Goal: Information Seeking & Learning: Learn about a topic

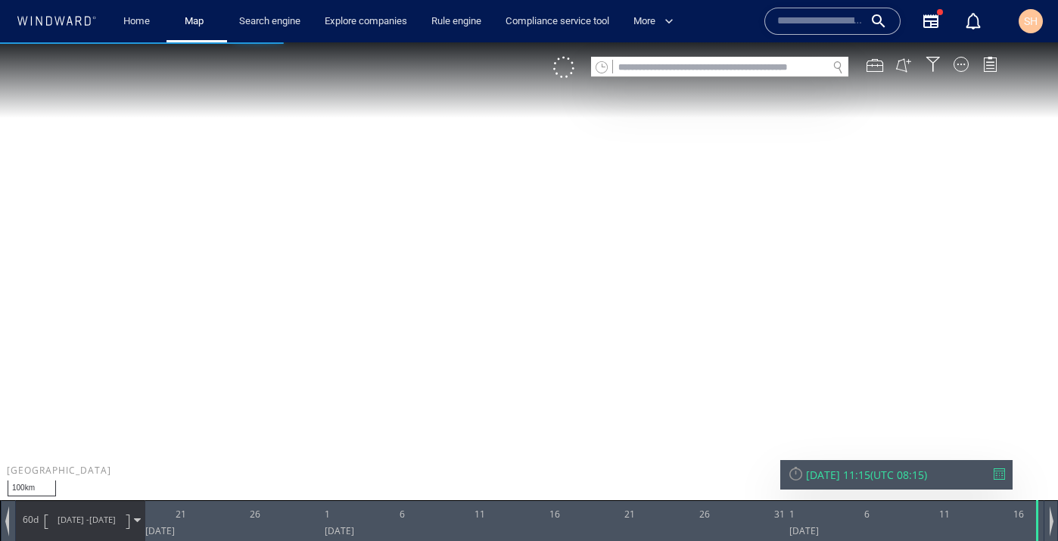
click at [749, 70] on input "text" at bounding box center [720, 68] width 214 height 20
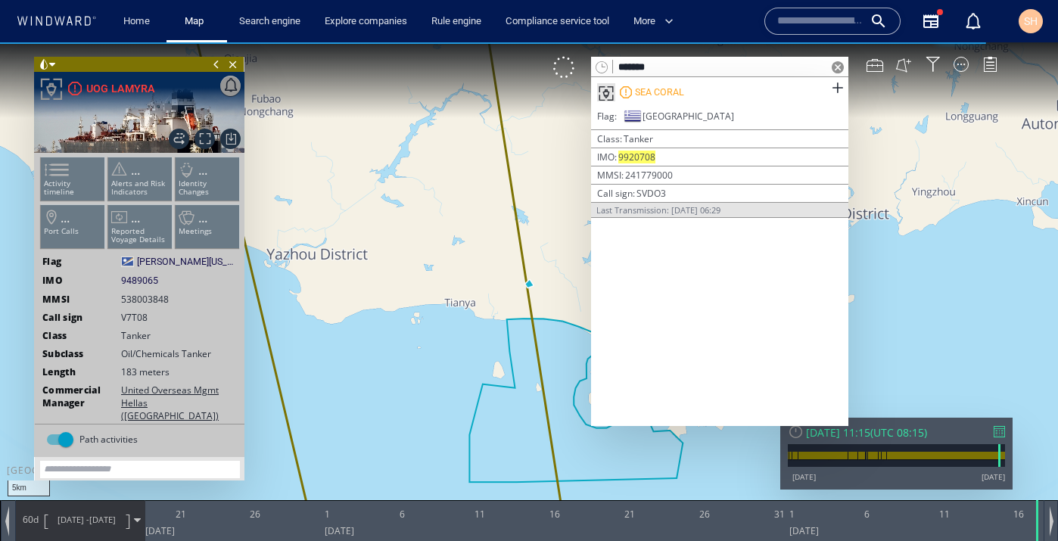
type input "*******"
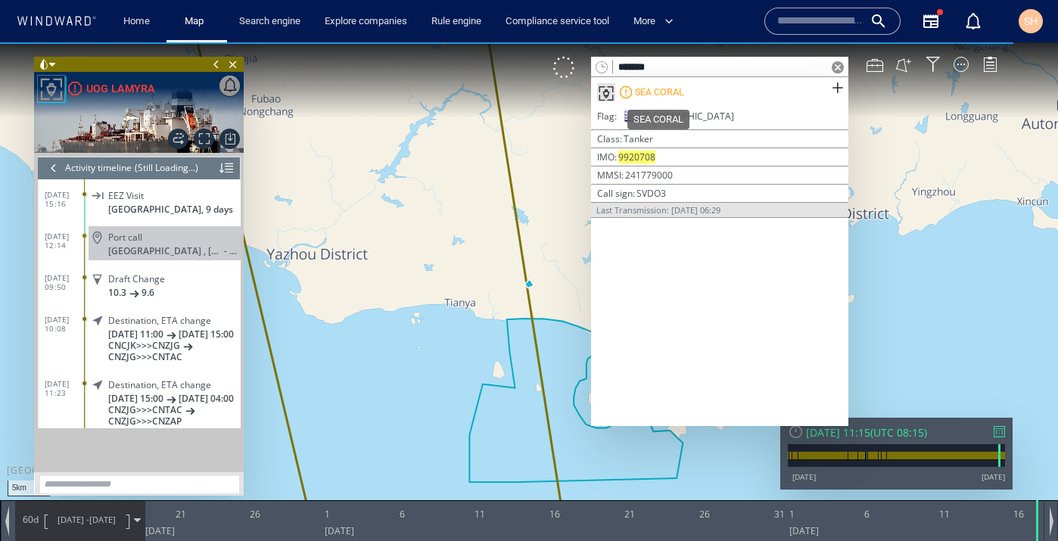
click at [683, 98] on div "SEA CORAL" at bounding box center [659, 93] width 49 height 14
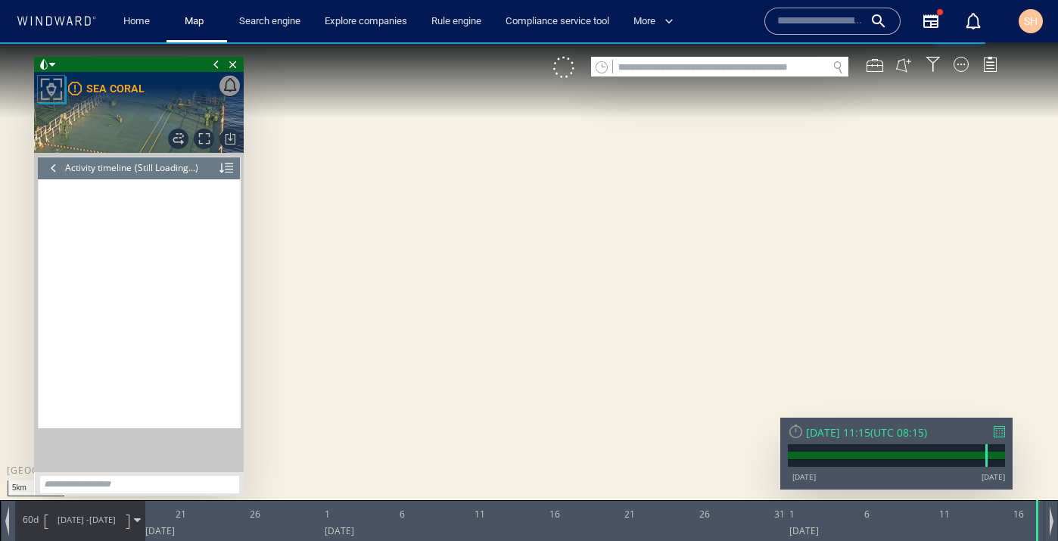
scroll to position [749, 0]
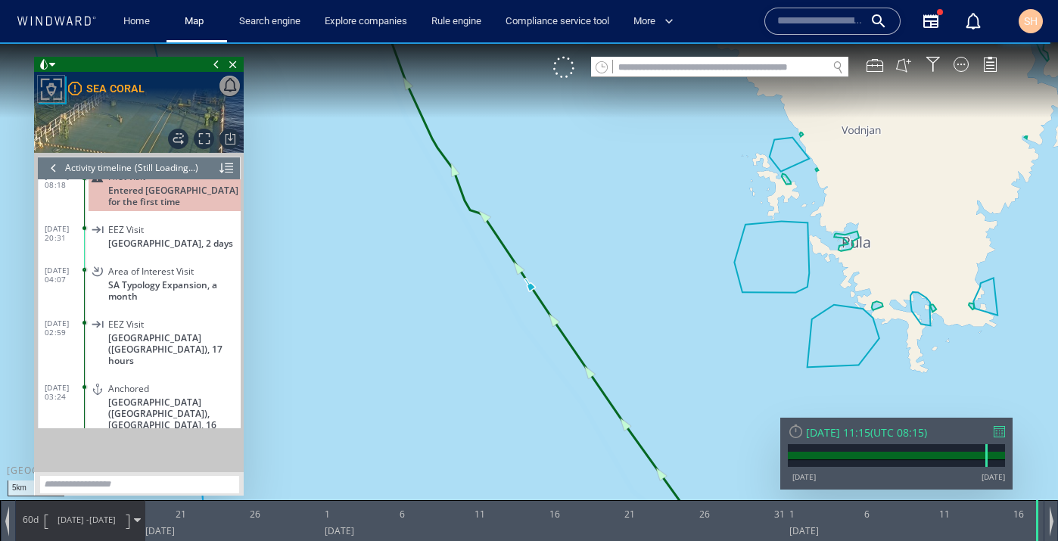
click at [1004, 431] on div at bounding box center [999, 431] width 11 height 11
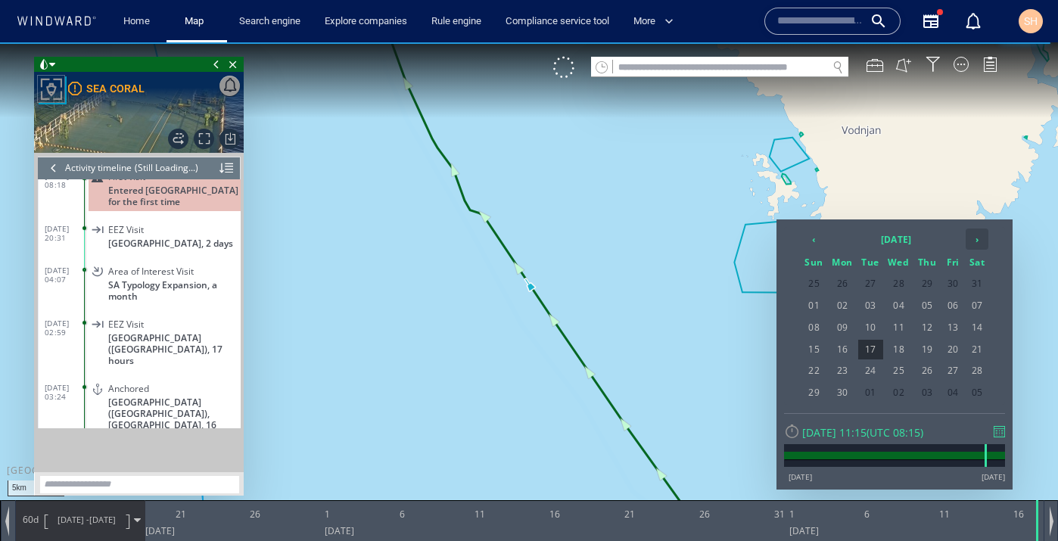
click at [981, 247] on th "›" at bounding box center [977, 239] width 23 height 21
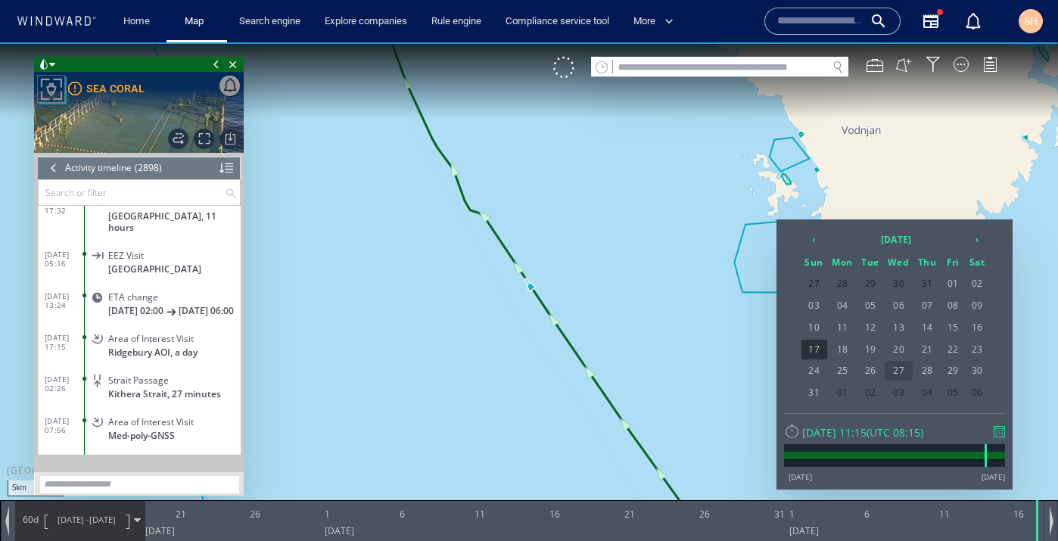
click at [901, 372] on span "27" at bounding box center [899, 371] width 29 height 20
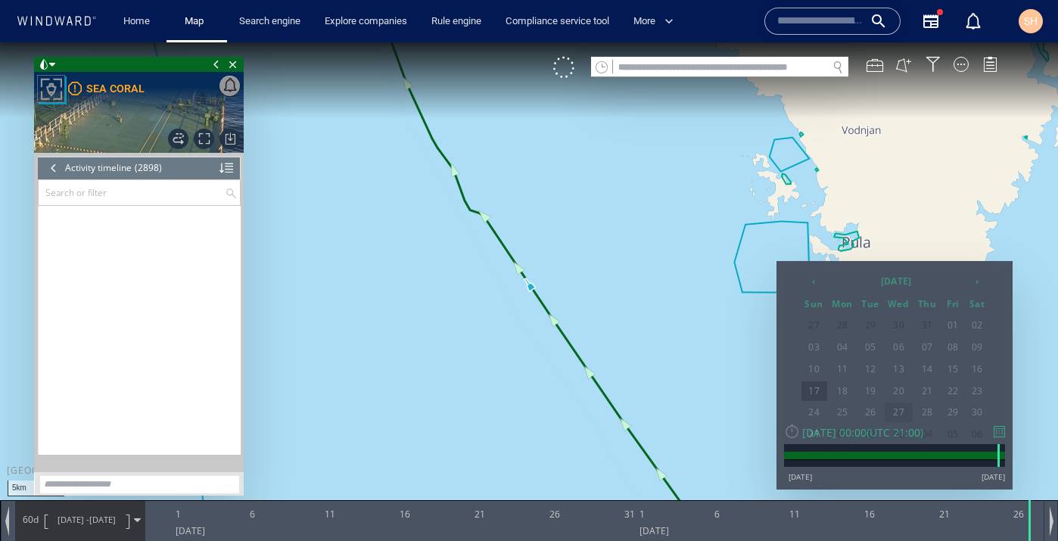
scroll to position [115887, 0]
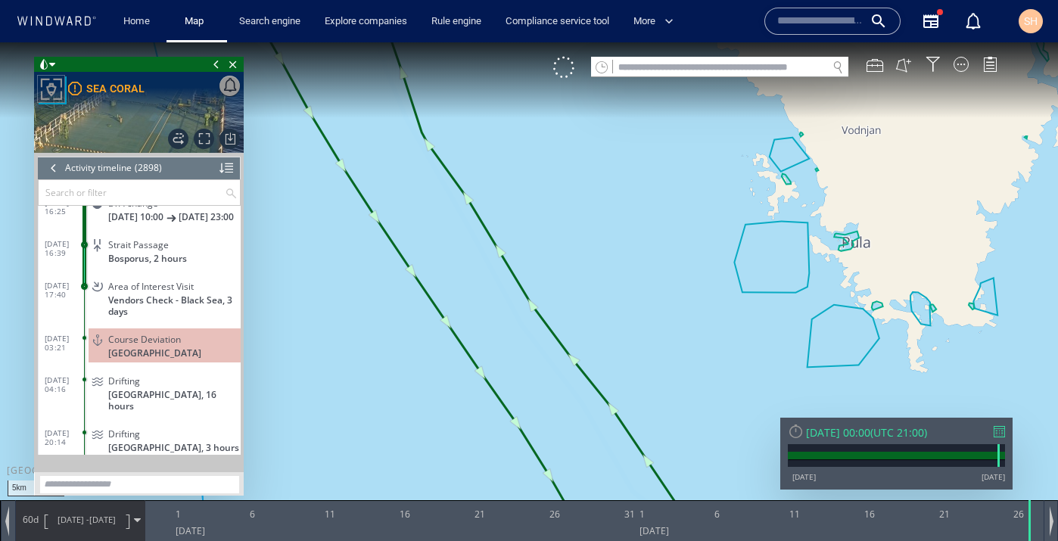
click at [40, 519] on span "60d" at bounding box center [30, 519] width 21 height 13
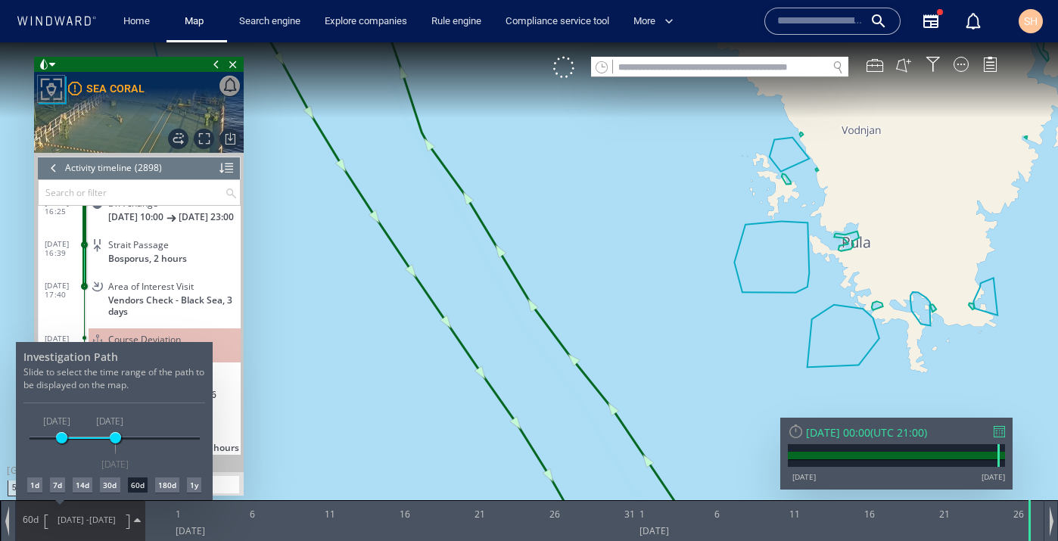
click at [63, 483] on div "7d" at bounding box center [57, 485] width 15 height 15
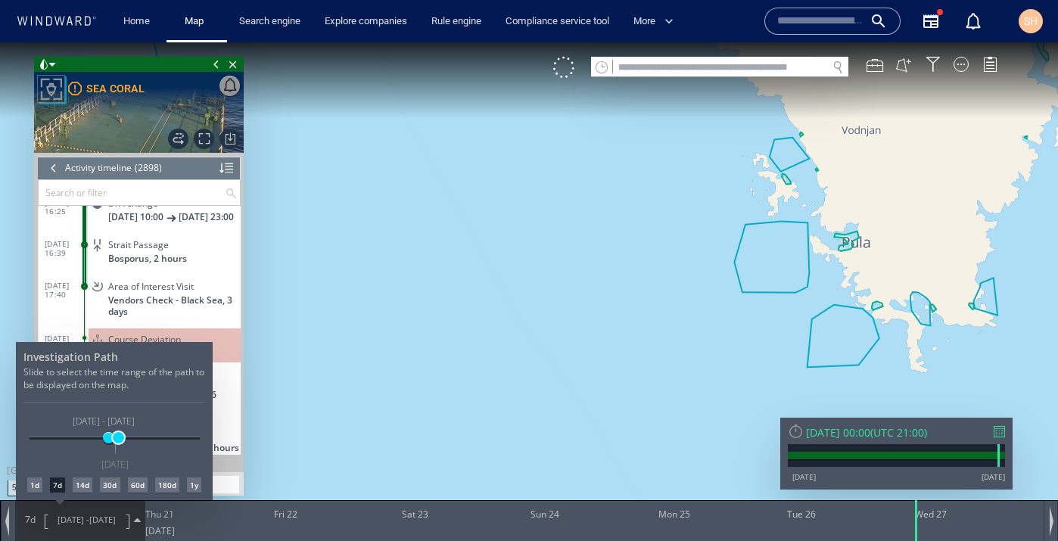
click at [118, 442] on span at bounding box center [118, 437] width 11 height 11
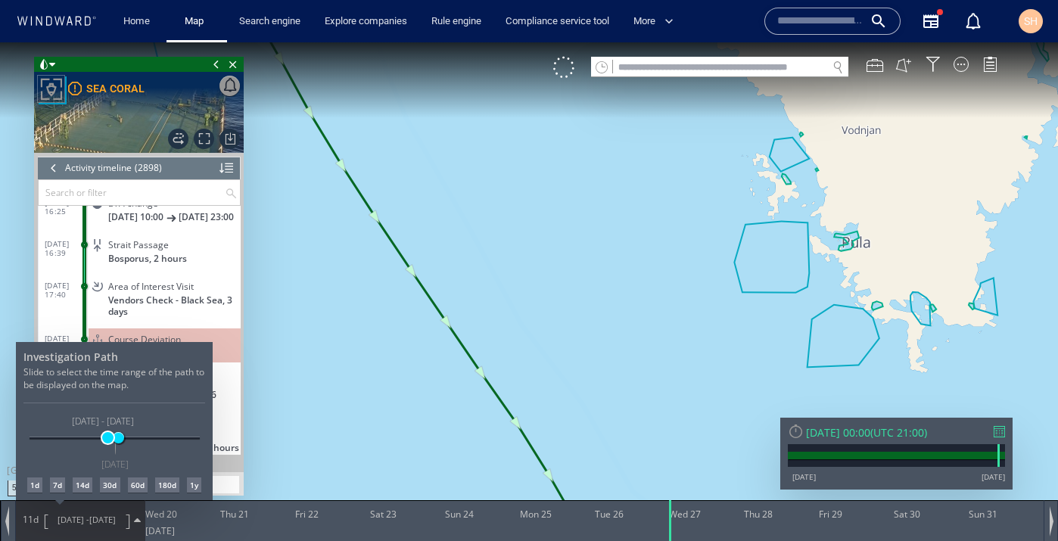
click at [107, 441] on span at bounding box center [107, 437] width 11 height 11
click at [350, 342] on div at bounding box center [529, 291] width 1058 height 499
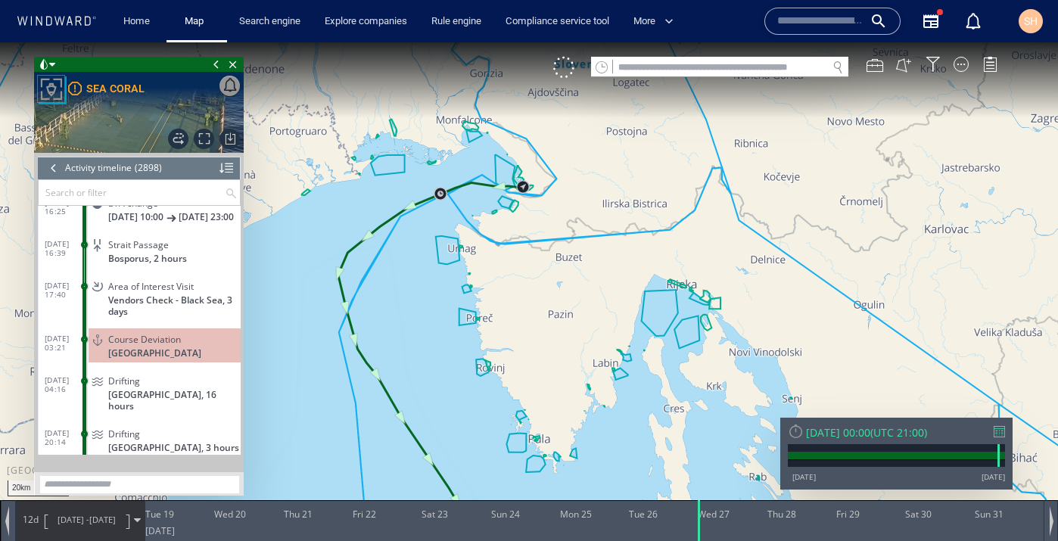
drag, startPoint x: 396, startPoint y: 238, endPoint x: 483, endPoint y: 308, distance: 111.9
click at [483, 308] on canvas "Map" at bounding box center [529, 284] width 1058 height 484
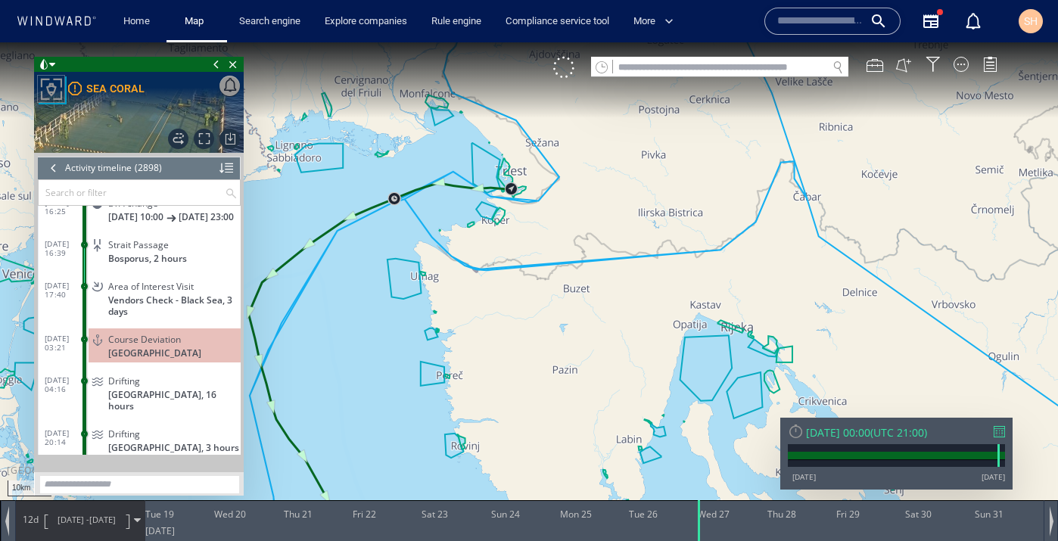
drag, startPoint x: 414, startPoint y: 193, endPoint x: 398, endPoint y: 232, distance: 41.7
click at [398, 232] on canvas "Map" at bounding box center [529, 284] width 1058 height 484
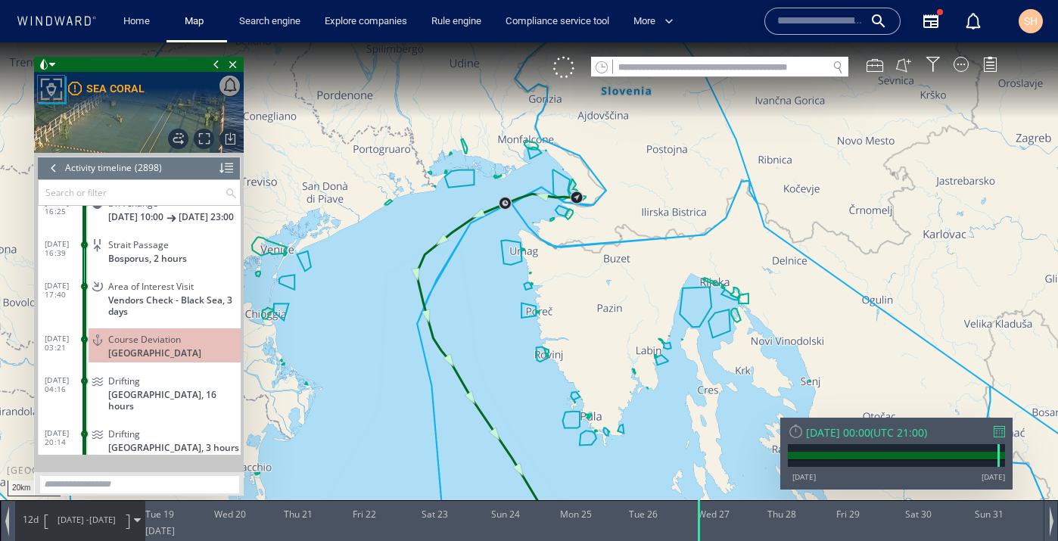
click at [169, 345] on span "Course Deviation" at bounding box center [144, 339] width 73 height 11
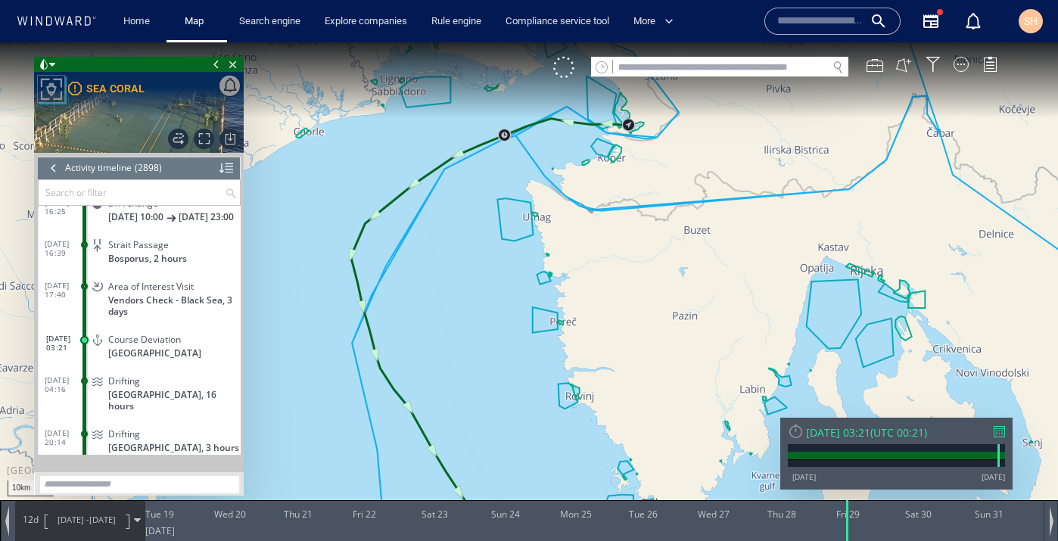
drag, startPoint x: 508, startPoint y: 239, endPoint x: 508, endPoint y: 396, distance: 156.7
click at [508, 396] on canvas "Map" at bounding box center [529, 284] width 1058 height 484
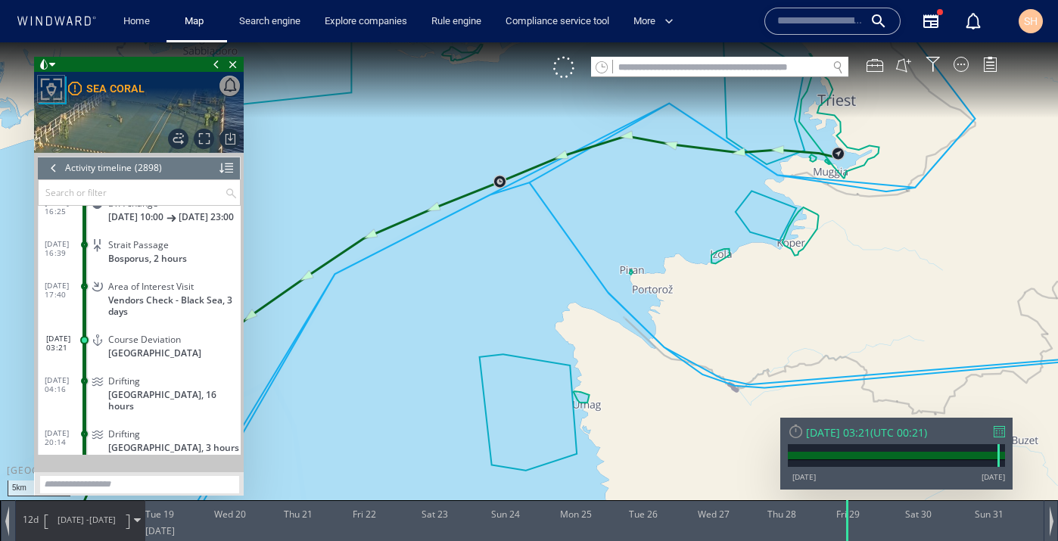
drag, startPoint x: 523, startPoint y: 288, endPoint x: 523, endPoint y: 357, distance: 69.6
click at [523, 357] on canvas "Map" at bounding box center [529, 284] width 1058 height 484
click at [142, 345] on span "Course Deviation" at bounding box center [144, 339] width 73 height 11
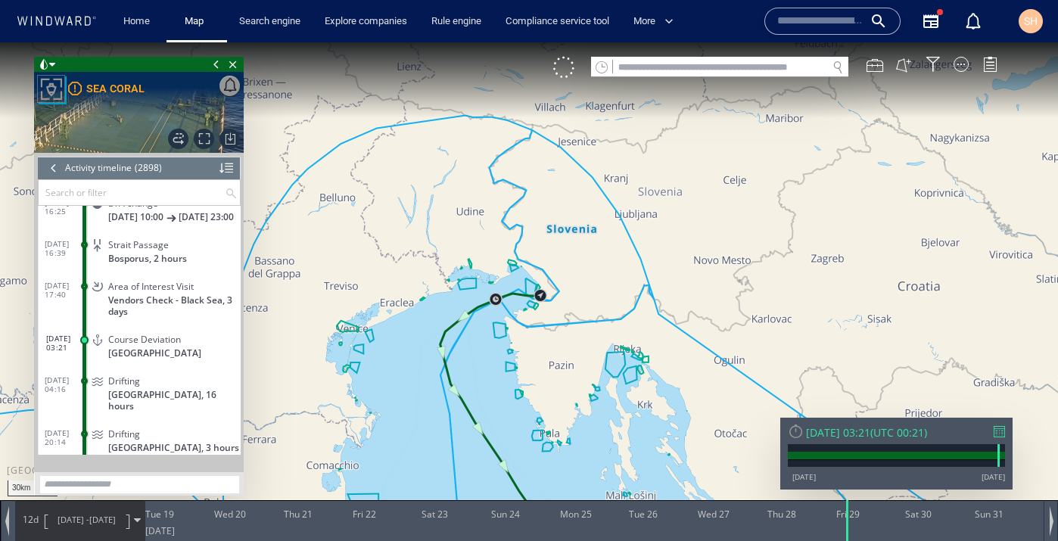
drag, startPoint x: 511, startPoint y: 387, endPoint x: 471, endPoint y: 207, distance: 183.8
click at [471, 207] on canvas "Map" at bounding box center [529, 284] width 1058 height 484
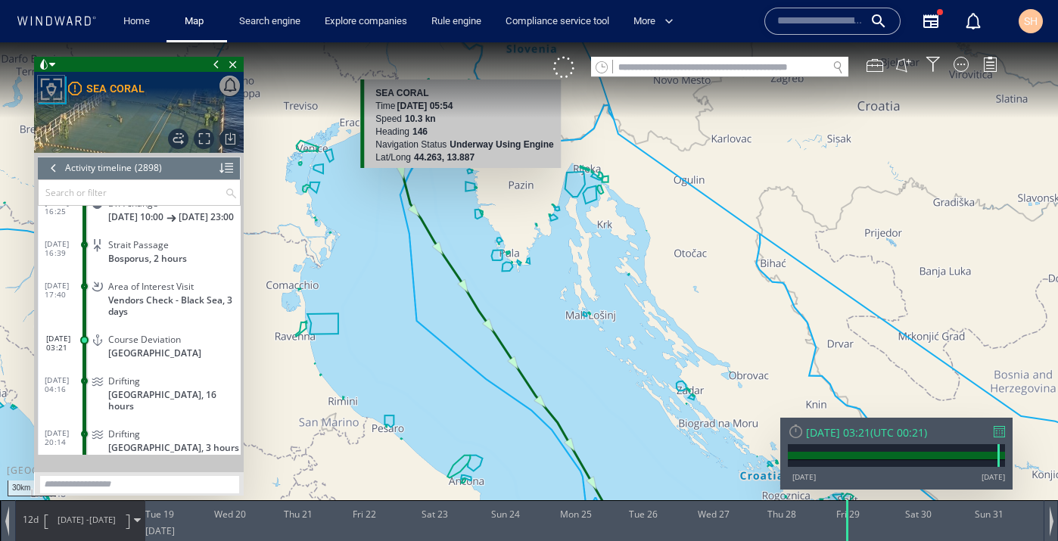
drag, startPoint x: 506, startPoint y: 352, endPoint x: 453, endPoint y: 165, distance: 194.5
click at [453, 163] on div "30km © Mapbox © OpenStreetMap Improve this map SEA CORAL Time [DATE] 05:54 Spee…" at bounding box center [529, 284] width 1058 height 484
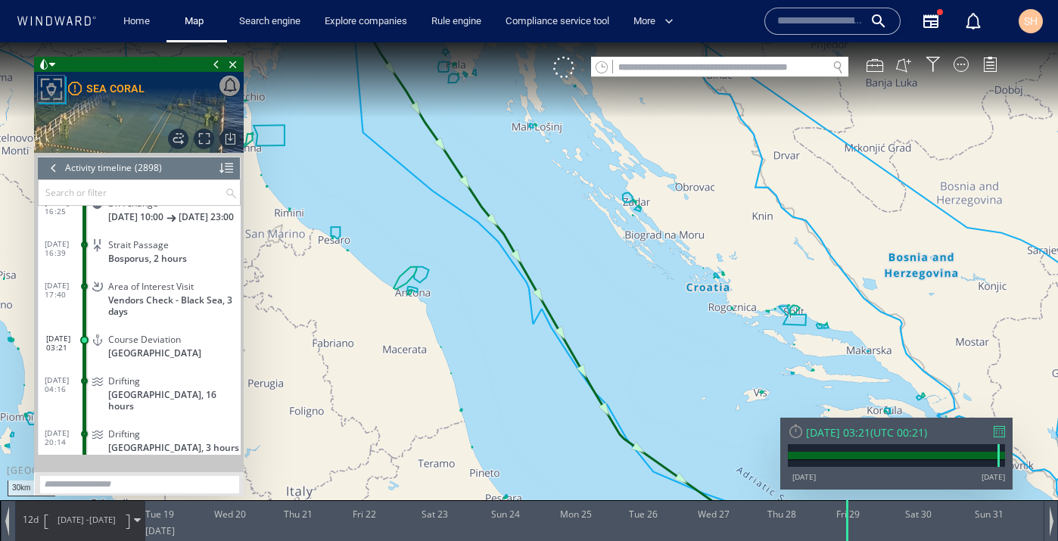
drag, startPoint x: 684, startPoint y: 318, endPoint x: 406, endPoint y: 98, distance: 354.6
click at [405, 98] on canvas "Map" at bounding box center [529, 284] width 1058 height 484
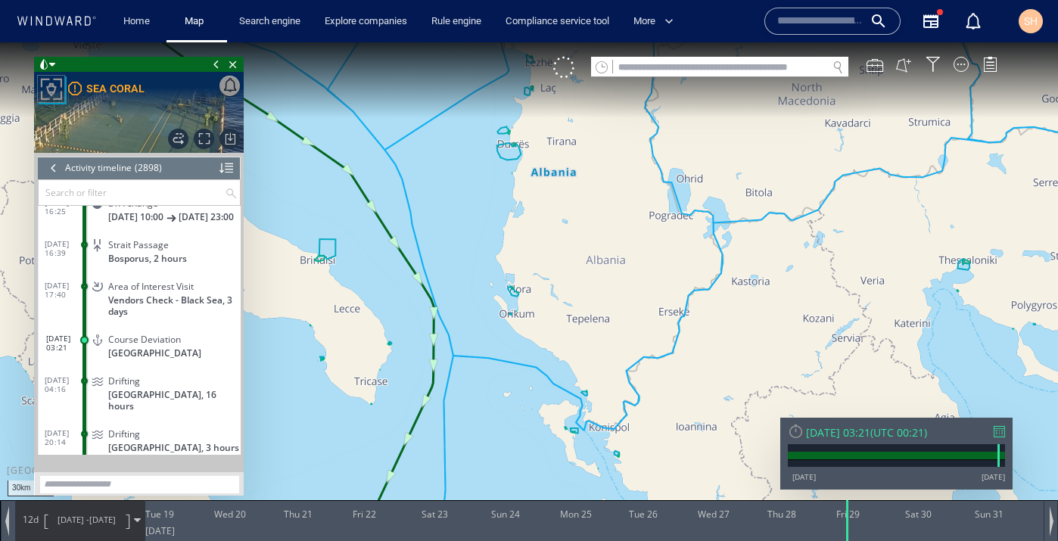
drag, startPoint x: 676, startPoint y: 328, endPoint x: 284, endPoint y: -9, distance: 516.8
click at [284, 42] on html "30km © Mapbox © OpenStreetMap Improve this map 0 0 [DATE] Wed 20 Thu 21 Fri 22 …" at bounding box center [529, 291] width 1058 height 499
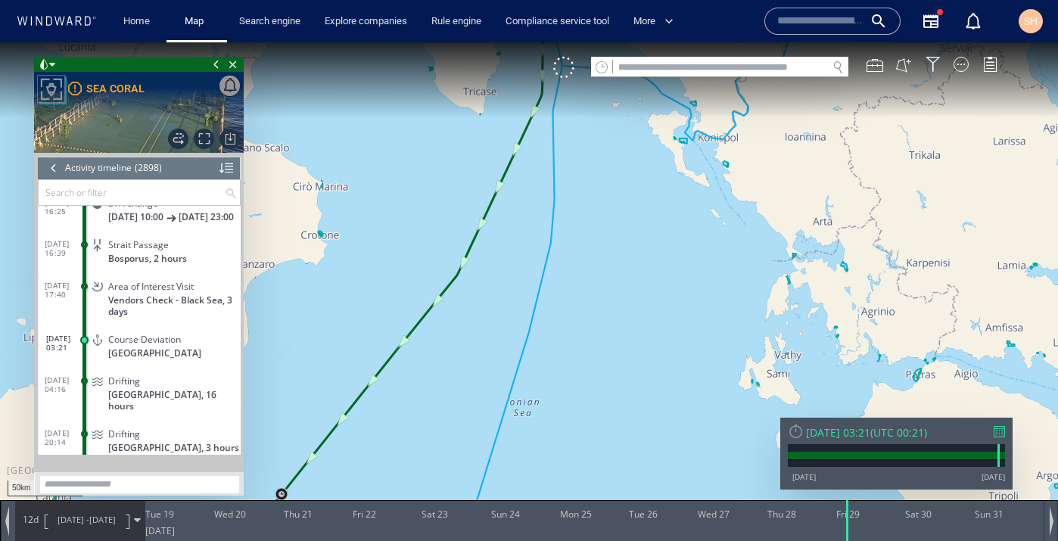
drag, startPoint x: 437, startPoint y: 419, endPoint x: 579, endPoint y: 42, distance: 402.9
click at [580, 42] on canvas "Map" at bounding box center [529, 284] width 1058 height 484
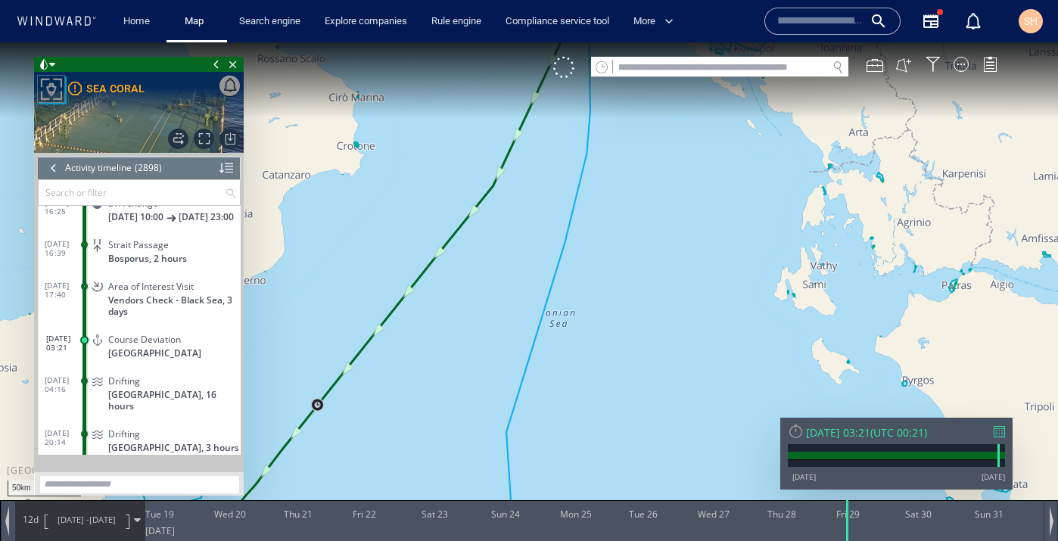
drag, startPoint x: 411, startPoint y: 355, endPoint x: 588, endPoint y: 86, distance: 322.4
click at [588, 86] on canvas "Map" at bounding box center [529, 284] width 1058 height 484
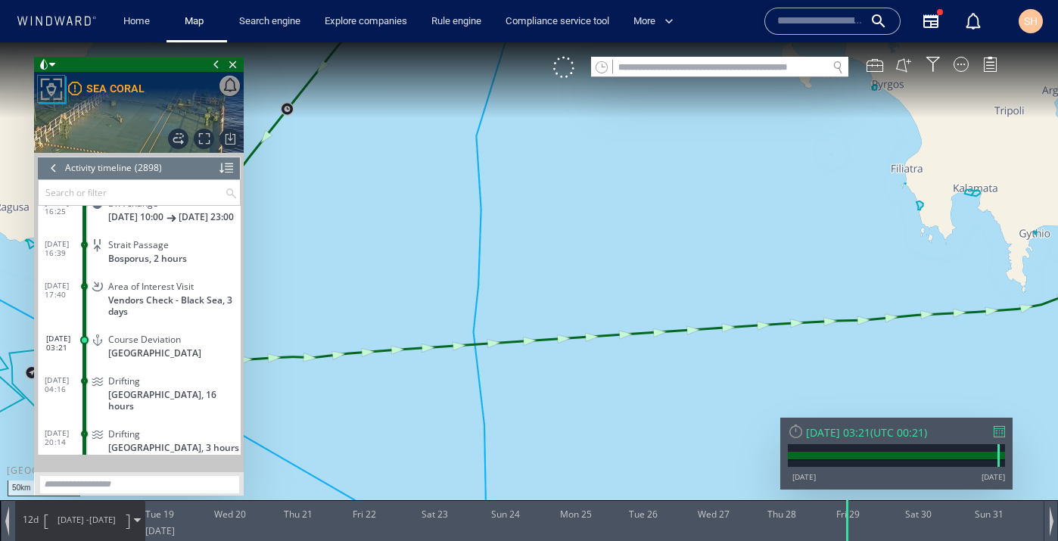
drag, startPoint x: 545, startPoint y: 312, endPoint x: 321, endPoint y: 302, distance: 224.2
click at [321, 301] on canvas "Map" at bounding box center [529, 284] width 1058 height 484
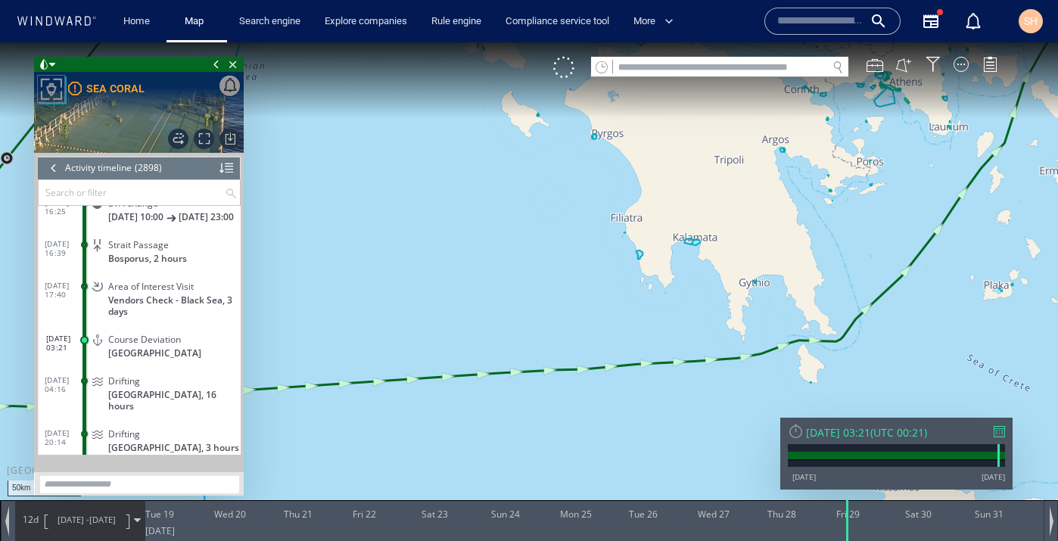
drag, startPoint x: 361, startPoint y: 302, endPoint x: 95, endPoint y: 338, distance: 268.1
click at [95, 42] on div "50km © Mapbox © OpenStreetMap Improve this map 0 0 [DATE] Wed 20 Thu 21 Fri 22 …" at bounding box center [529, 42] width 1058 height 0
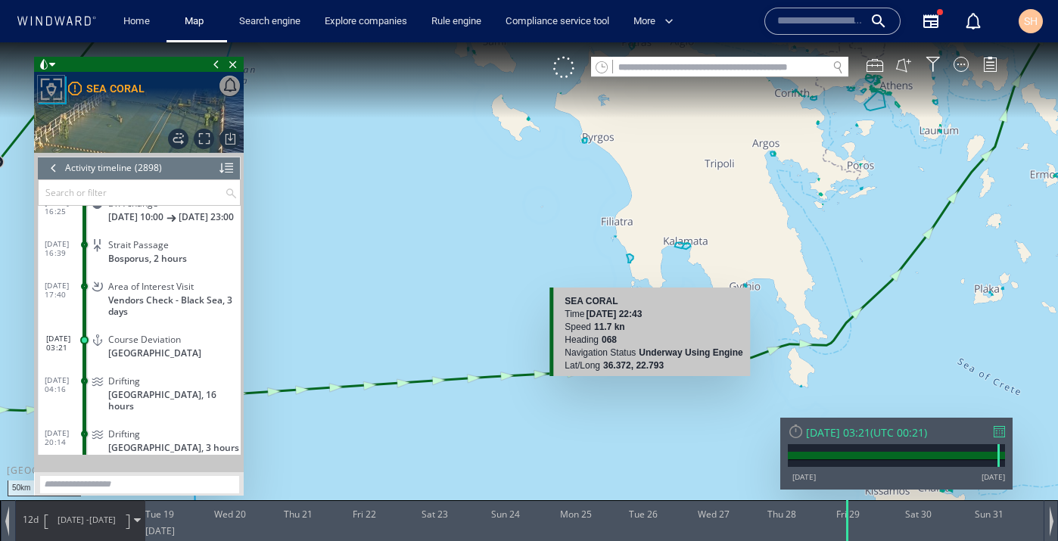
drag, startPoint x: 776, startPoint y: 342, endPoint x: 652, endPoint y: 378, distance: 129.1
click at [652, 377] on canvas "Map" at bounding box center [529, 284] width 1058 height 484
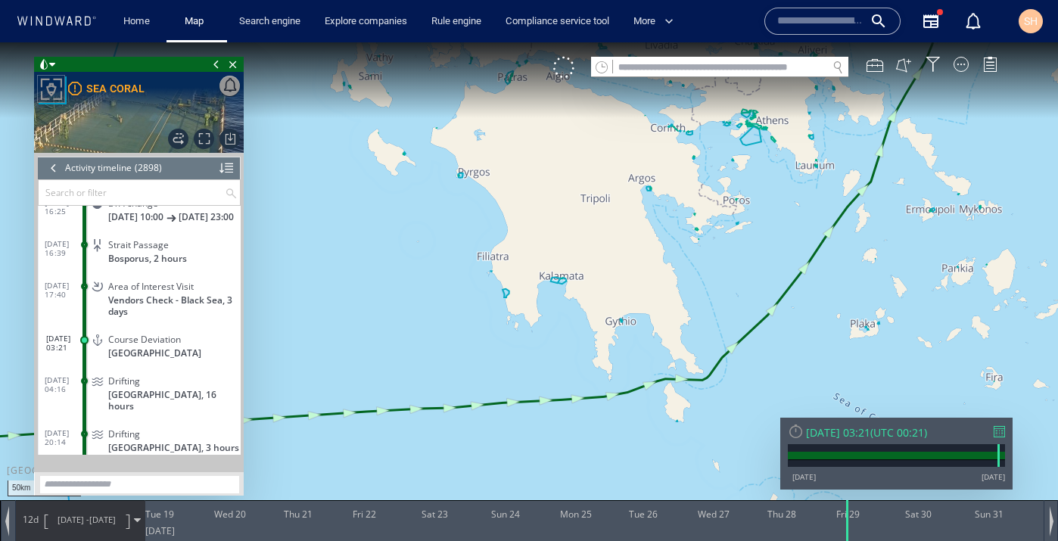
drag, startPoint x: 839, startPoint y: 221, endPoint x: 686, endPoint y: 450, distance: 275.6
drag, startPoint x: 819, startPoint y: 165, endPoint x: 723, endPoint y: 473, distance: 322.7
click at [723, 473] on canvas "Map" at bounding box center [529, 284] width 1058 height 484
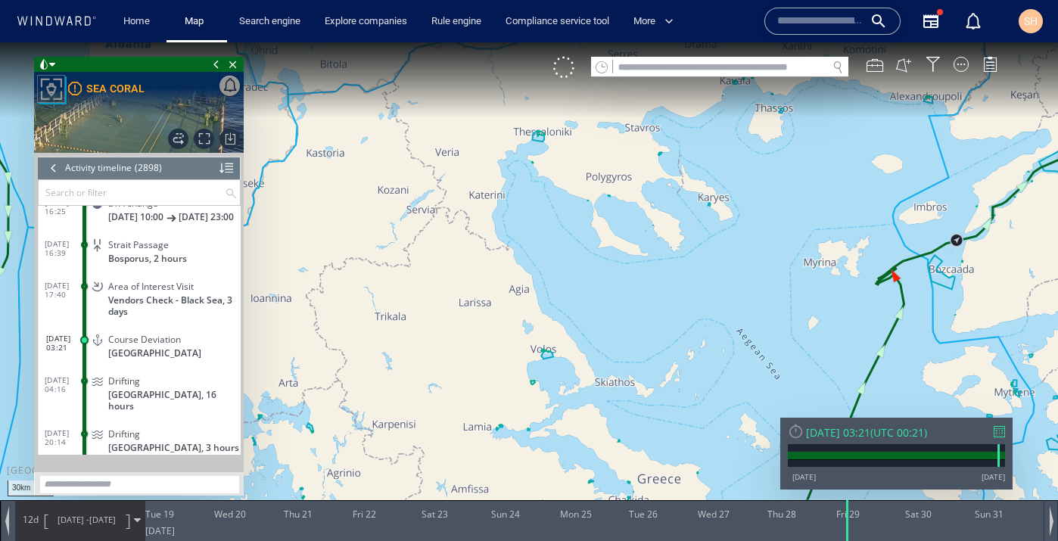
drag, startPoint x: 845, startPoint y: 271, endPoint x: 711, endPoint y: 439, distance: 214.4
click at [711, 439] on canvas "Map" at bounding box center [529, 284] width 1058 height 484
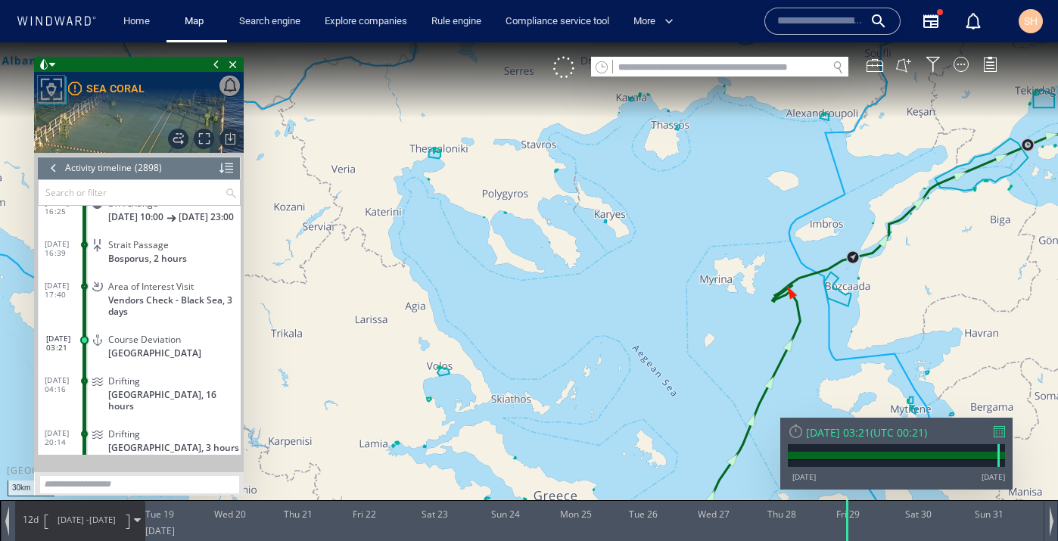
drag, startPoint x: 985, startPoint y: 139, endPoint x: 623, endPoint y: 431, distance: 465.5
click at [623, 431] on canvas "Map" at bounding box center [529, 284] width 1058 height 484
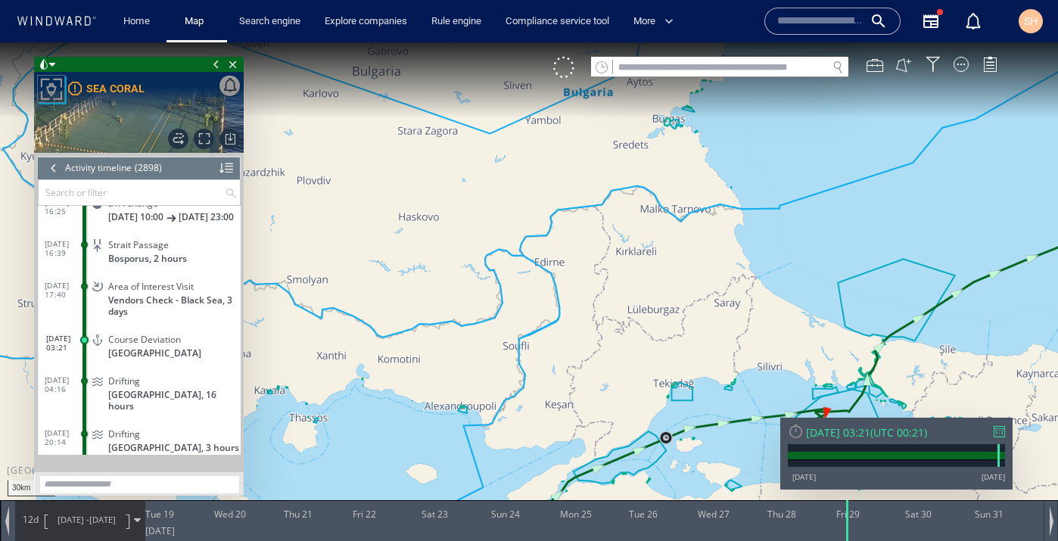
drag, startPoint x: 892, startPoint y: 279, endPoint x: 441, endPoint y: 490, distance: 498.1
click at [441, 490] on canvas "Map" at bounding box center [529, 284] width 1058 height 484
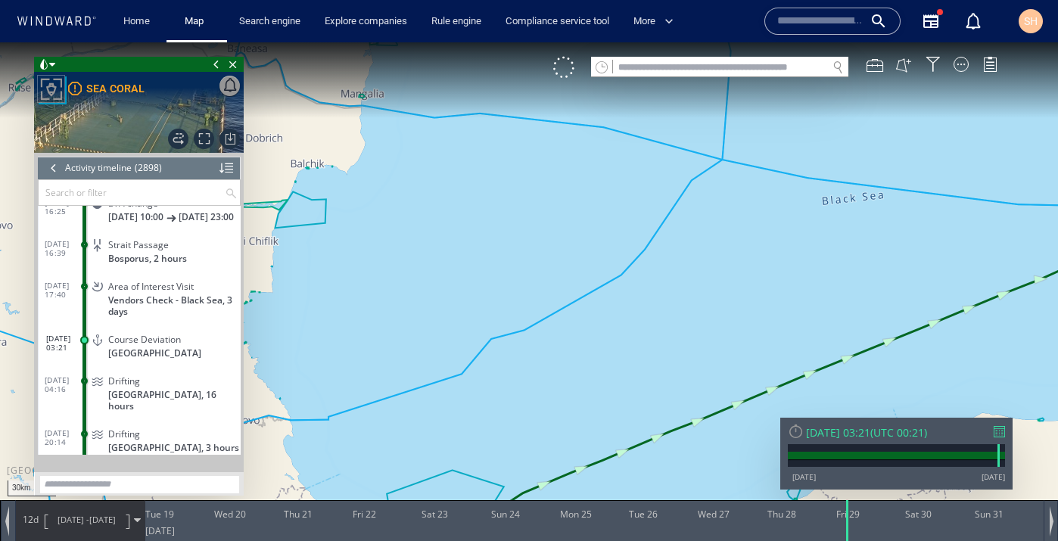
drag, startPoint x: 685, startPoint y: 396, endPoint x: 267, endPoint y: 468, distance: 424.0
click at [267, 468] on canvas "Map" at bounding box center [529, 284] width 1058 height 484
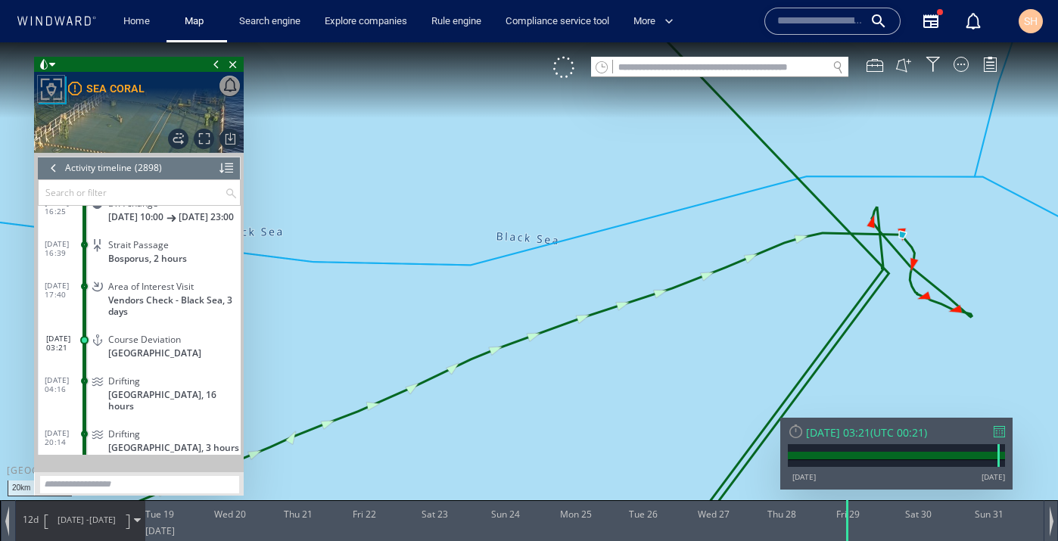
drag, startPoint x: 842, startPoint y: 252, endPoint x: 895, endPoint y: 324, distance: 88.9
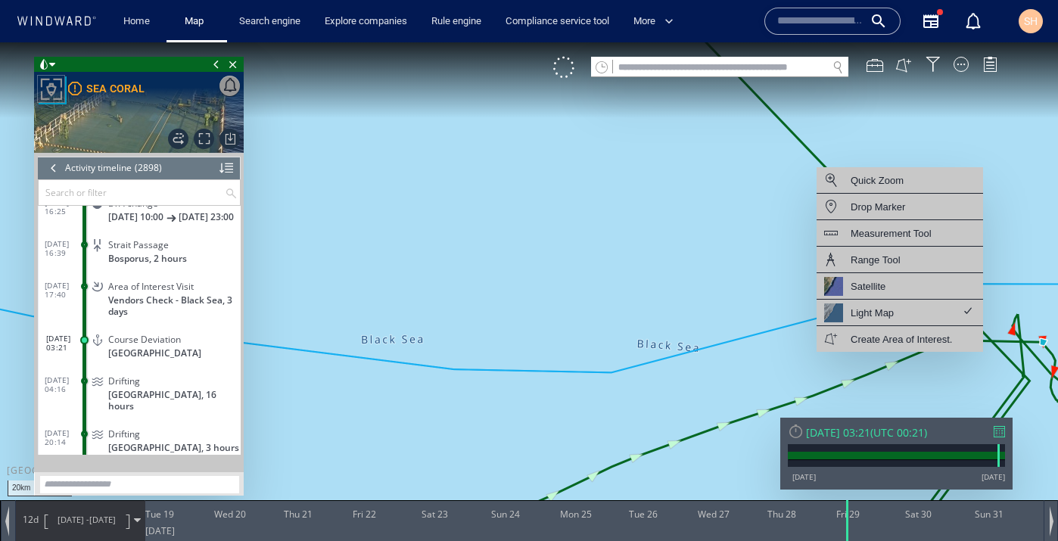
drag, startPoint x: 815, startPoint y: 287, endPoint x: 953, endPoint y: 394, distance: 174.7
click at [956, 394] on canvas "Map" at bounding box center [529, 284] width 1058 height 484
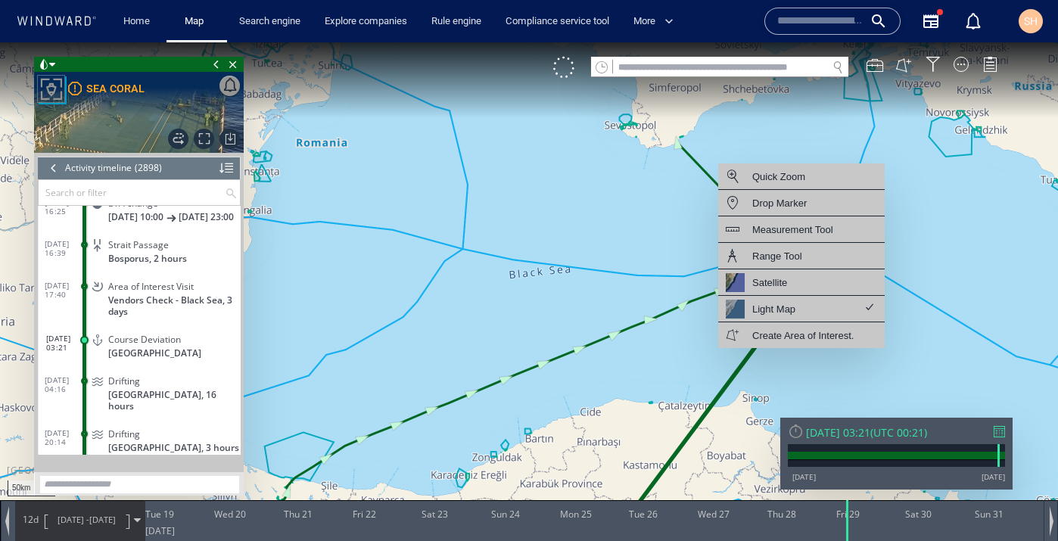
drag, startPoint x: 676, startPoint y: 167, endPoint x: 683, endPoint y: 250, distance: 83.6
click at [683, 250] on canvas "Map" at bounding box center [529, 284] width 1058 height 484
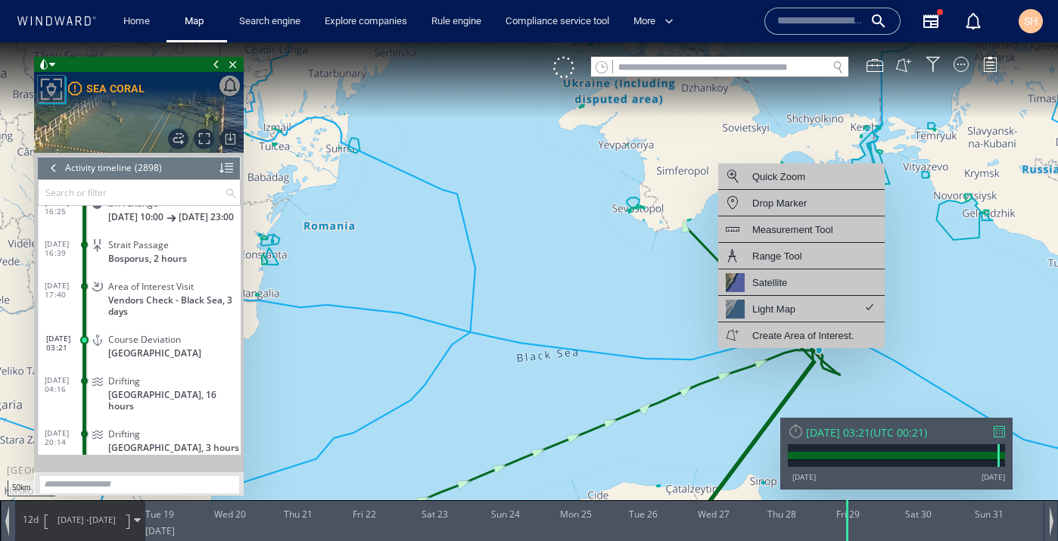
click at [678, 272] on canvas "Map" at bounding box center [529, 284] width 1058 height 484
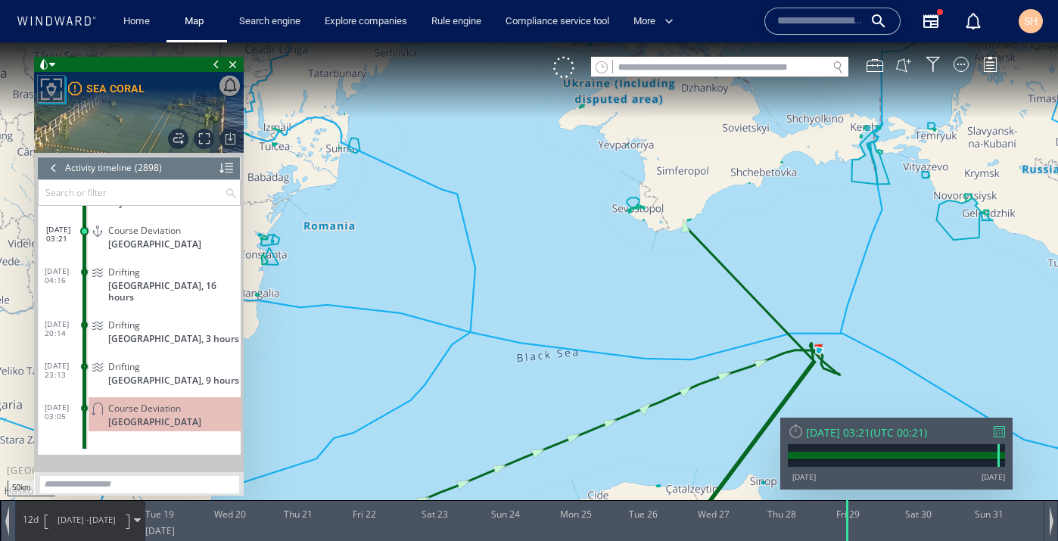
scroll to position [115992, 0]
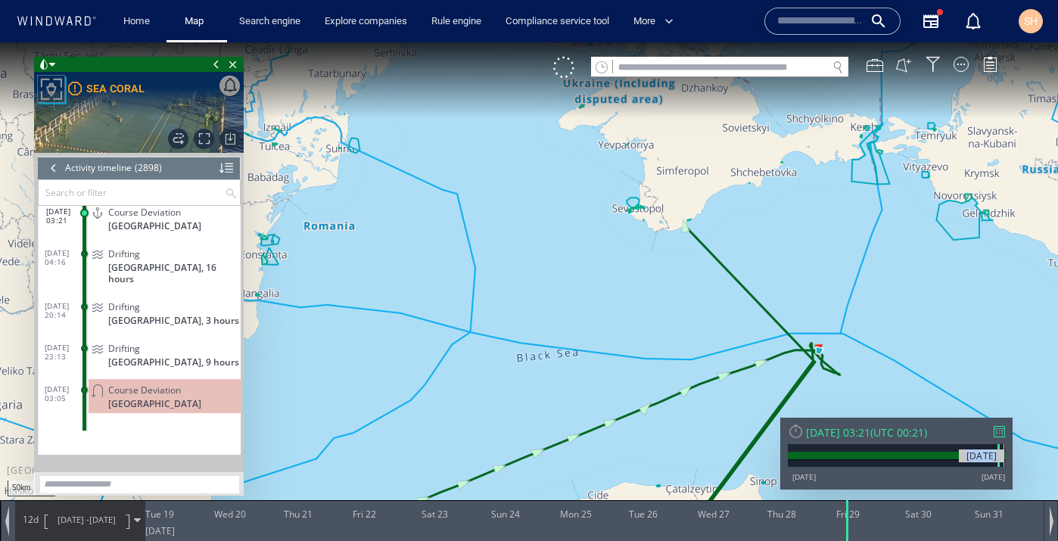
click at [1004, 459] on div "[DATE]" at bounding box center [896, 456] width 217 height 24
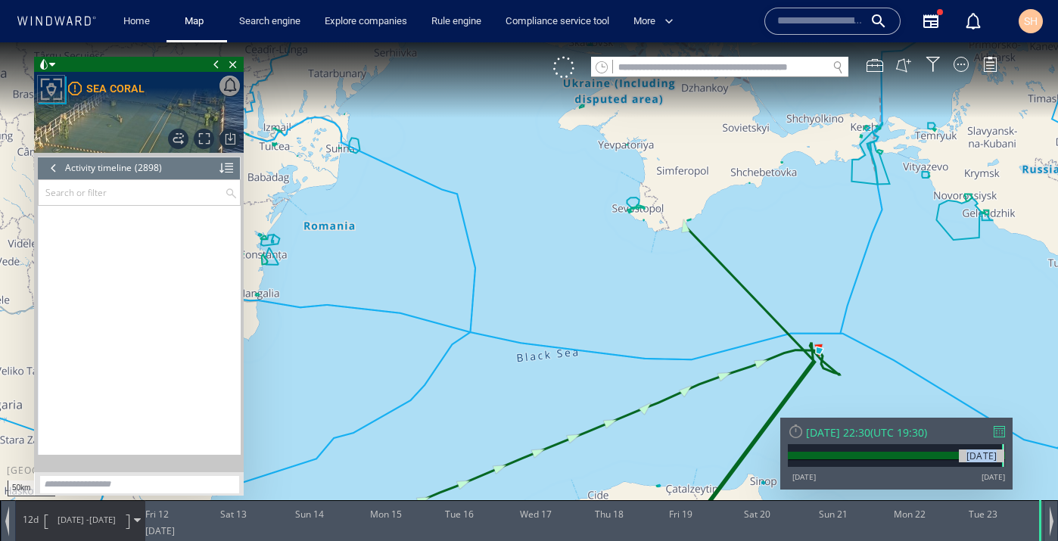
scroll to position [120133, 0]
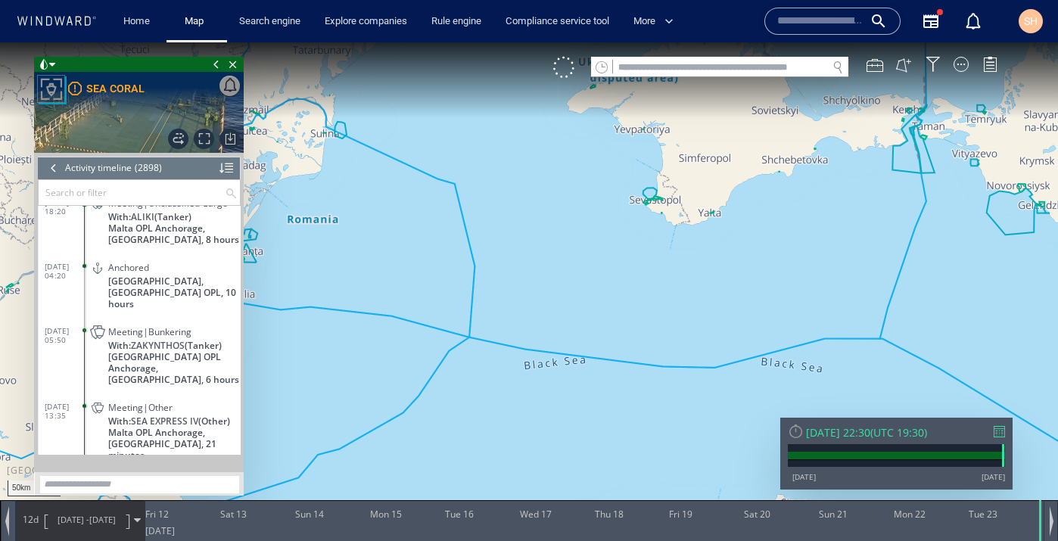
click at [1000, 434] on div at bounding box center [999, 431] width 11 height 11
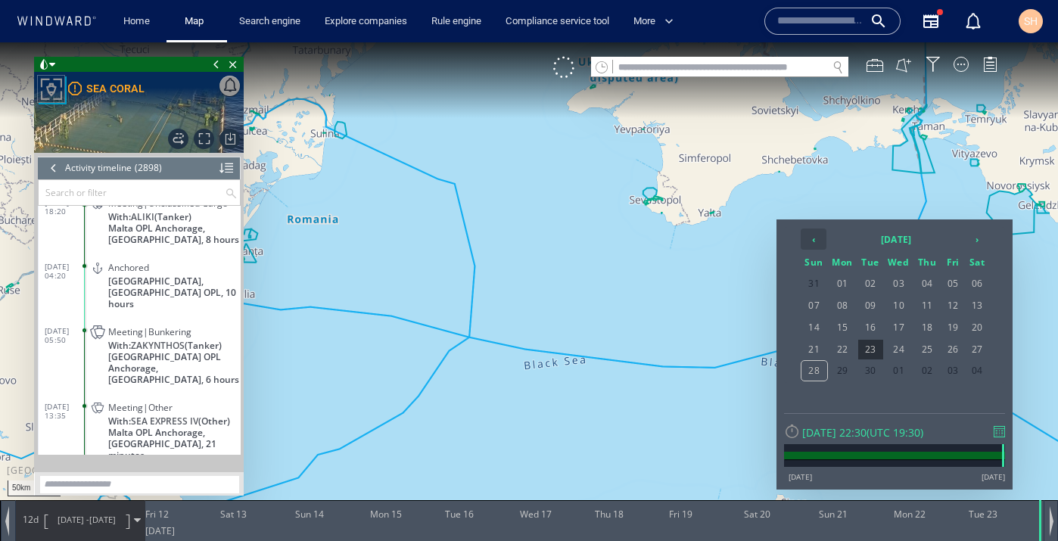
click at [814, 243] on th "‹" at bounding box center [814, 239] width 26 height 21
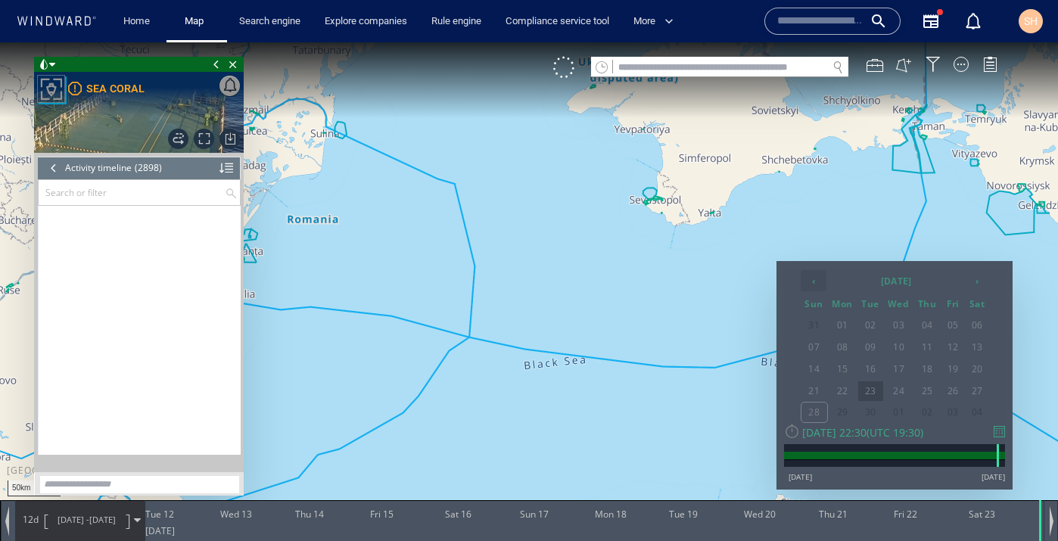
scroll to position [115554, 0]
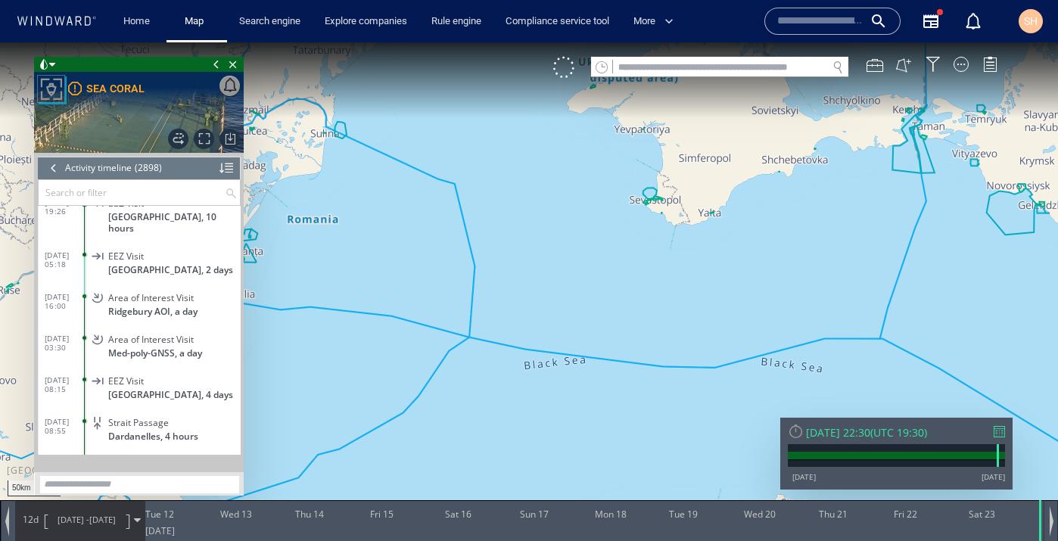
click at [1006, 431] on div "[DATE] 22:30 ( UTC 19:30 ) [DATE] [DATE]" at bounding box center [896, 454] width 232 height 72
click at [998, 434] on div at bounding box center [999, 431] width 11 height 11
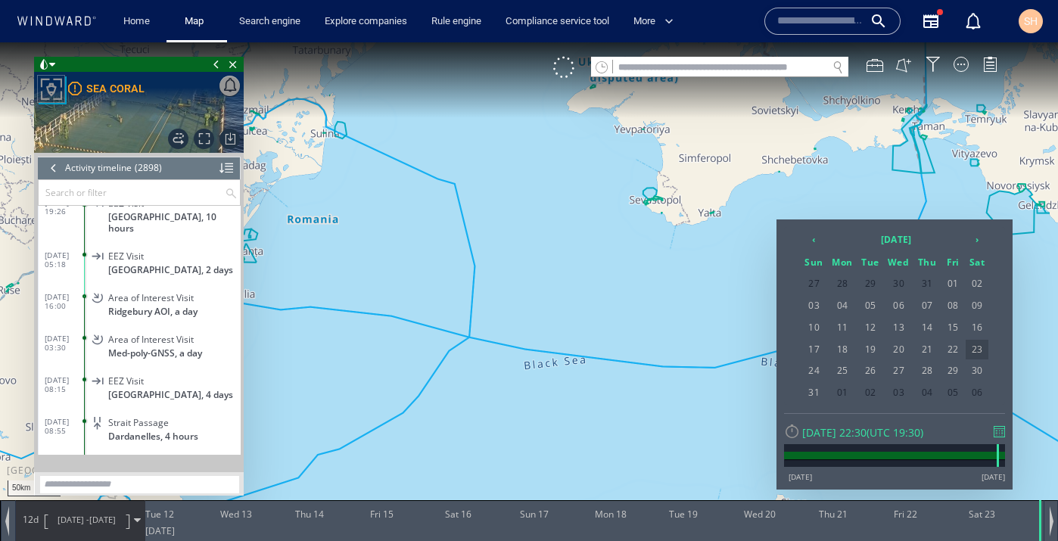
click at [979, 350] on span "23" at bounding box center [977, 350] width 23 height 20
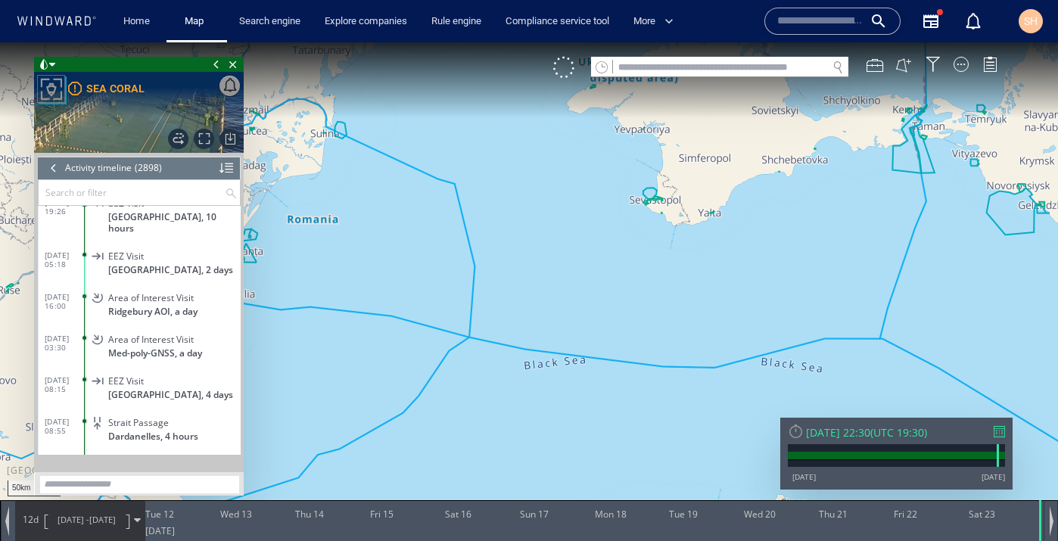
click at [27, 519] on span "12d" at bounding box center [30, 519] width 21 height 13
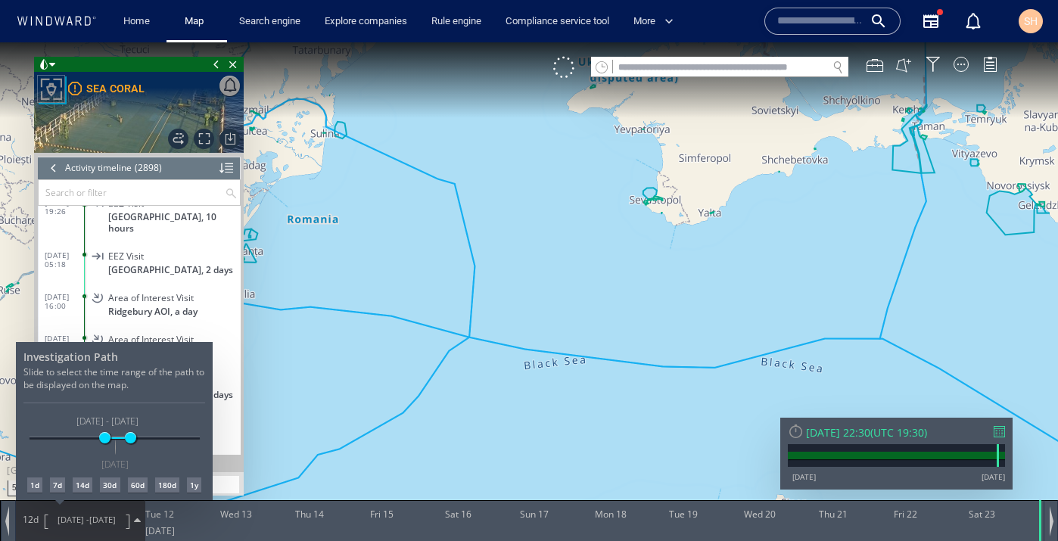
drag, startPoint x: 115, startPoint y: 440, endPoint x: 129, endPoint y: 448, distance: 16.6
click at [129, 440] on div "[DATE] [DATE] [DATE] [DATE] [DATE] - [DATE] [DATE]" at bounding box center [115, 438] width 170 height 3
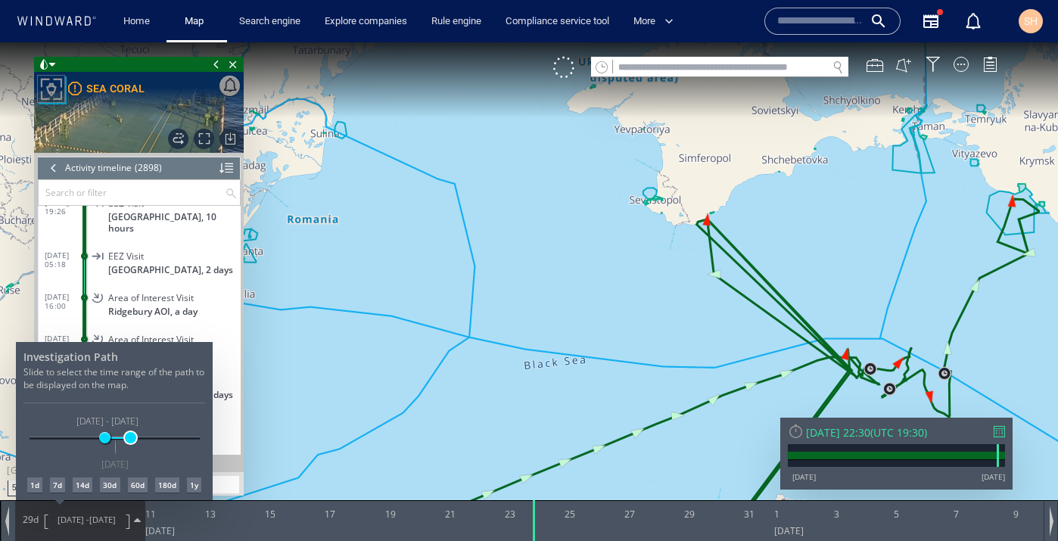
click at [129, 441] on span at bounding box center [130, 437] width 11 height 11
click at [708, 220] on div at bounding box center [529, 291] width 1058 height 499
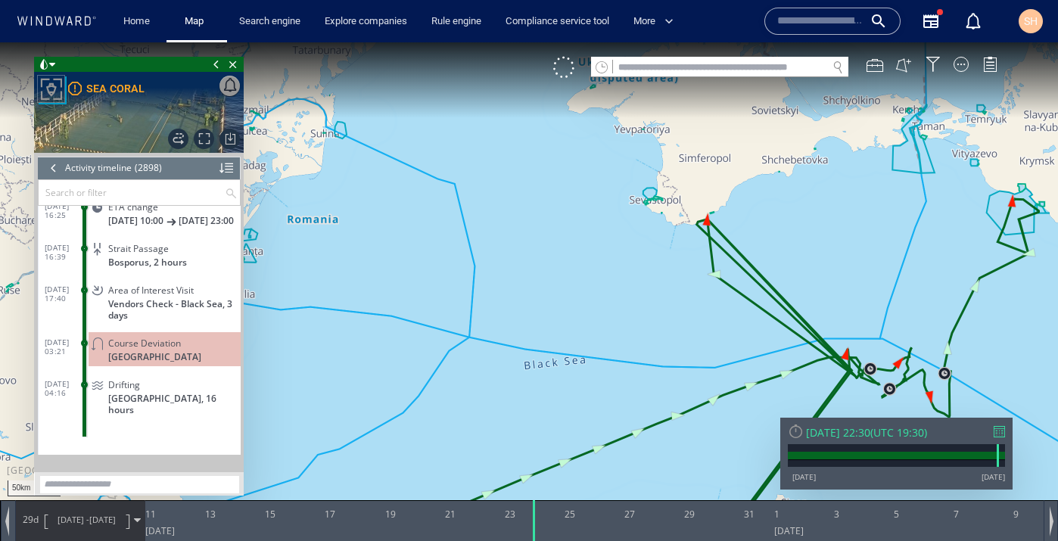
scroll to position [115883, 0]
click at [155, 363] on p "[GEOGRAPHIC_DATA]" at bounding box center [174, 357] width 132 height 11
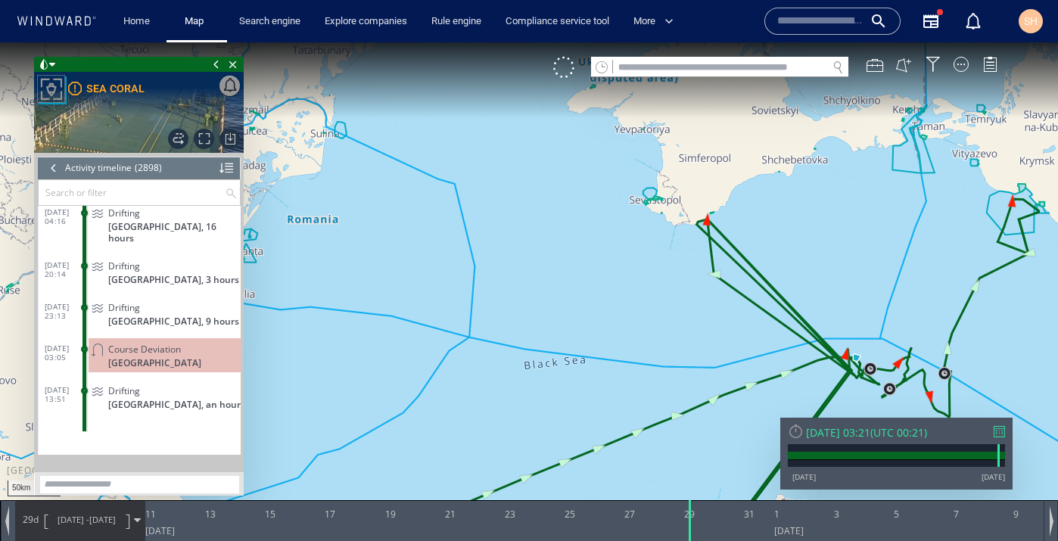
scroll to position [116035, 0]
click at [167, 343] on div "Course Deviation [GEOGRAPHIC_DATA]" at bounding box center [165, 353] width 152 height 34
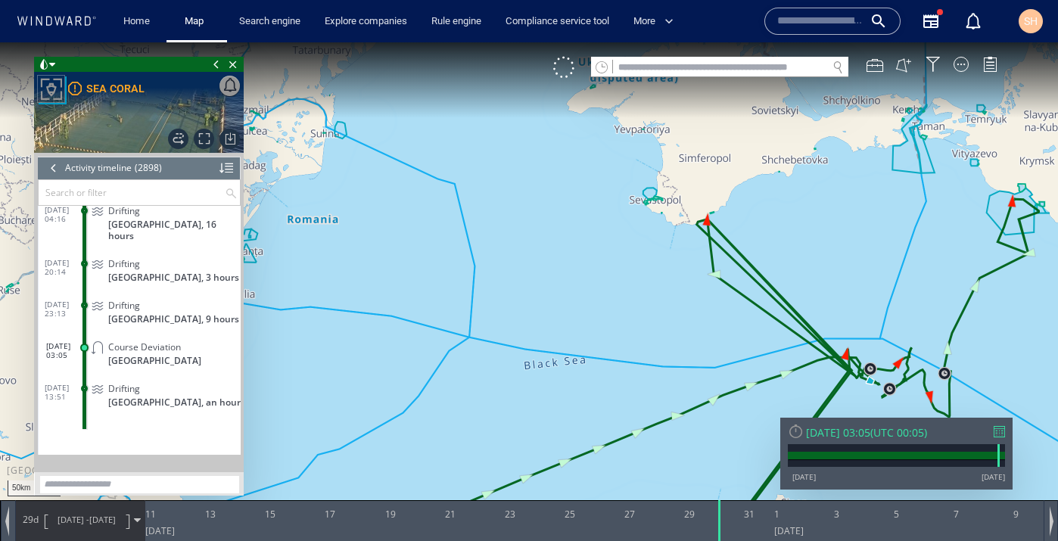
click at [164, 341] on span "Course Deviation" at bounding box center [144, 346] width 73 height 11
click at [127, 341] on span "Course Deviation" at bounding box center [144, 346] width 73 height 11
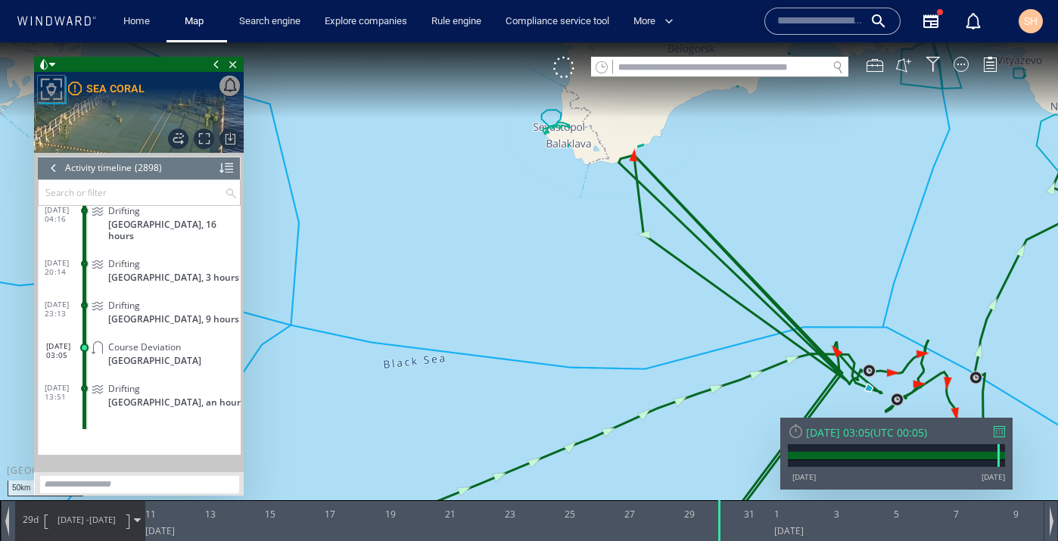
drag, startPoint x: 880, startPoint y: 387, endPoint x: 811, endPoint y: 249, distance: 154.3
click at [811, 248] on canvas "Map" at bounding box center [529, 284] width 1058 height 484
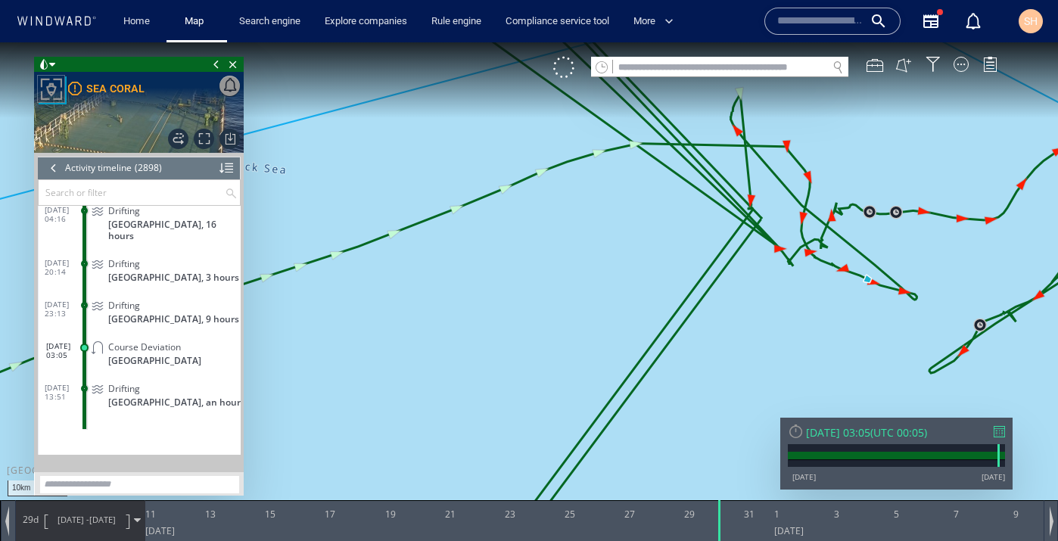
drag, startPoint x: 755, startPoint y: 235, endPoint x: 876, endPoint y: 327, distance: 152.3
click at [876, 327] on canvas "Map" at bounding box center [529, 284] width 1058 height 484
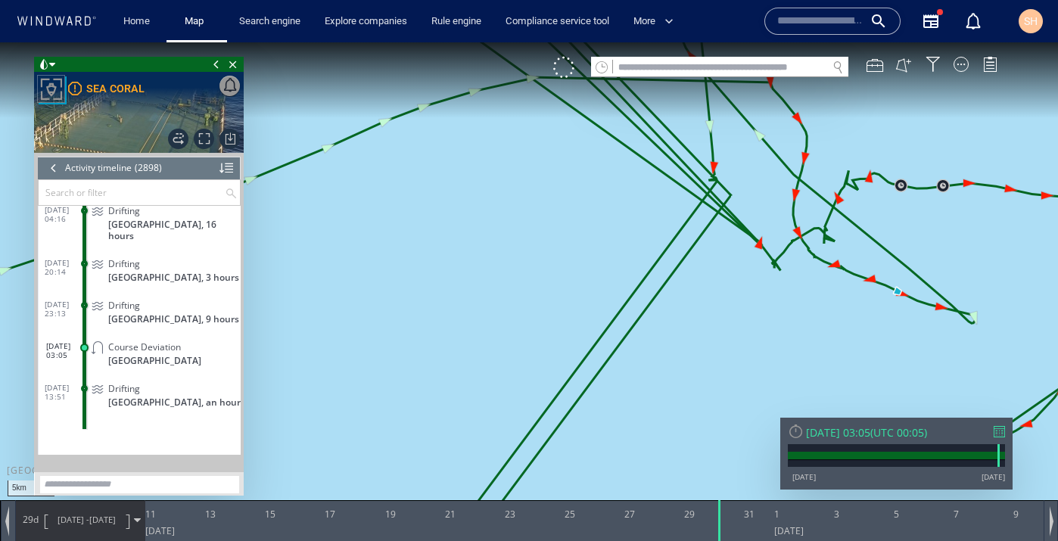
drag, startPoint x: 827, startPoint y: 282, endPoint x: 856, endPoint y: 301, distance: 34.4
click at [856, 301] on canvas "Map" at bounding box center [529, 284] width 1058 height 484
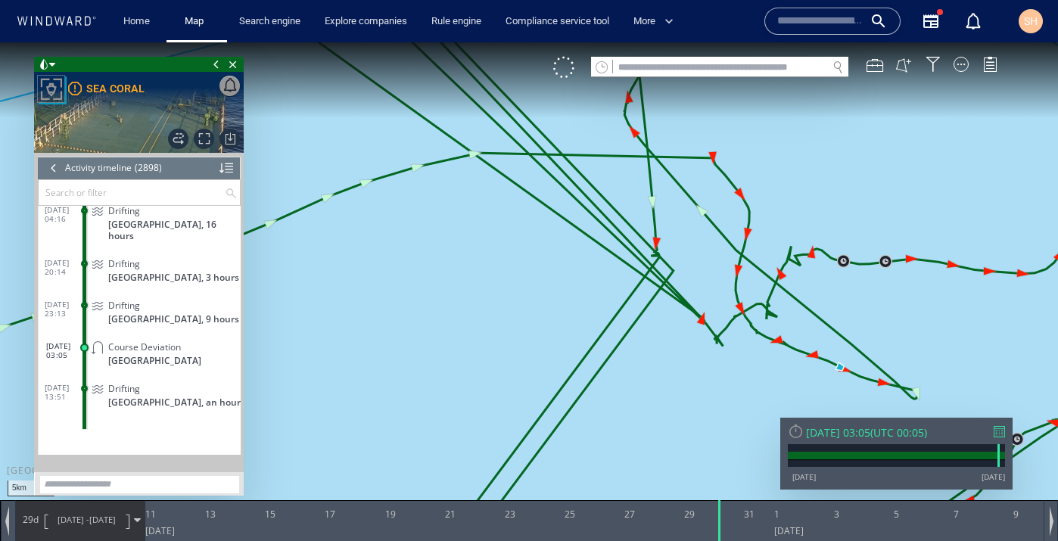
drag, startPoint x: 835, startPoint y: 271, endPoint x: 755, endPoint y: 341, distance: 106.2
click at [755, 341] on canvas "Map" at bounding box center [529, 284] width 1058 height 484
